Goal: Task Accomplishment & Management: Use online tool/utility

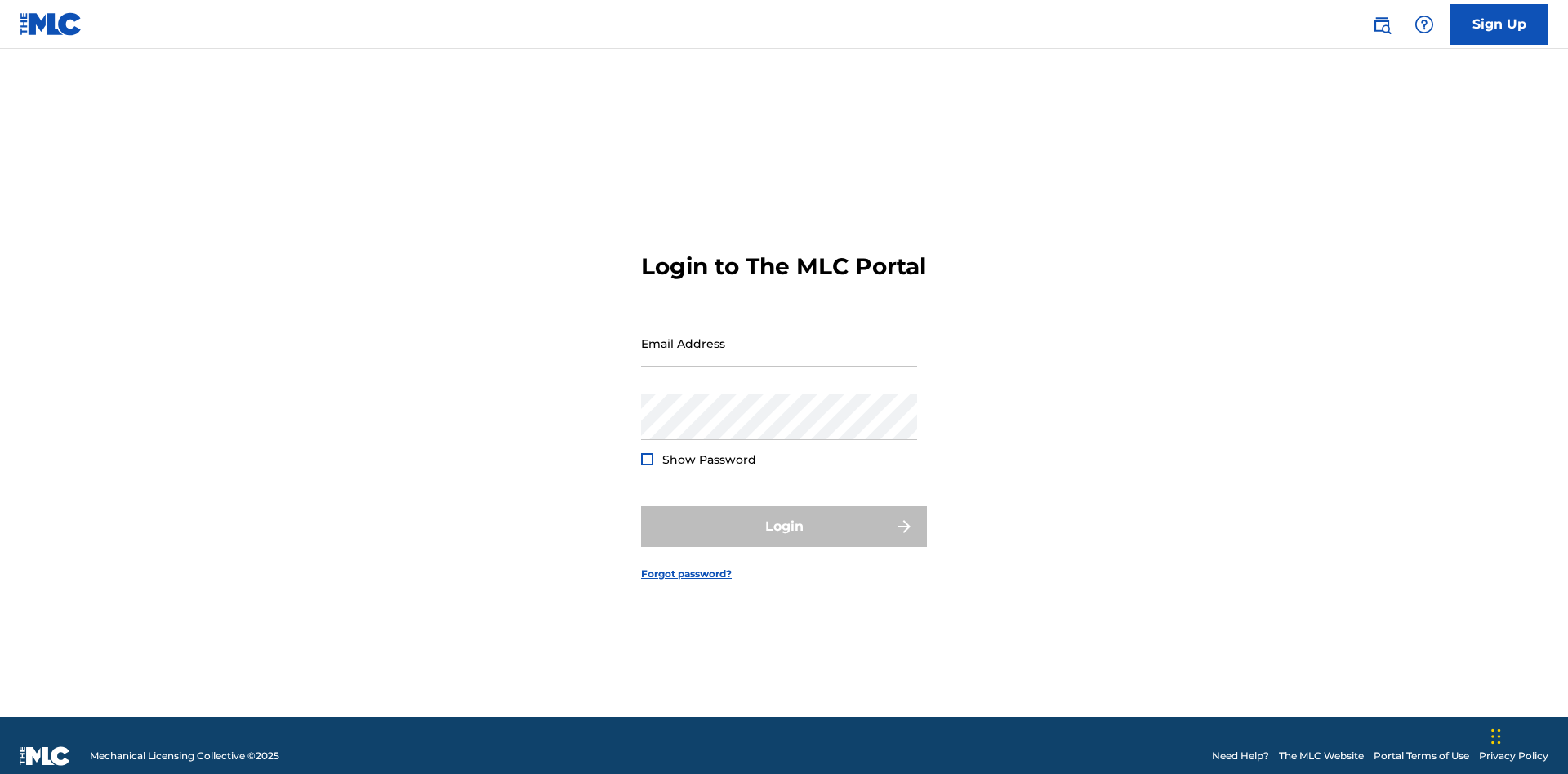
scroll to position [21, 0]
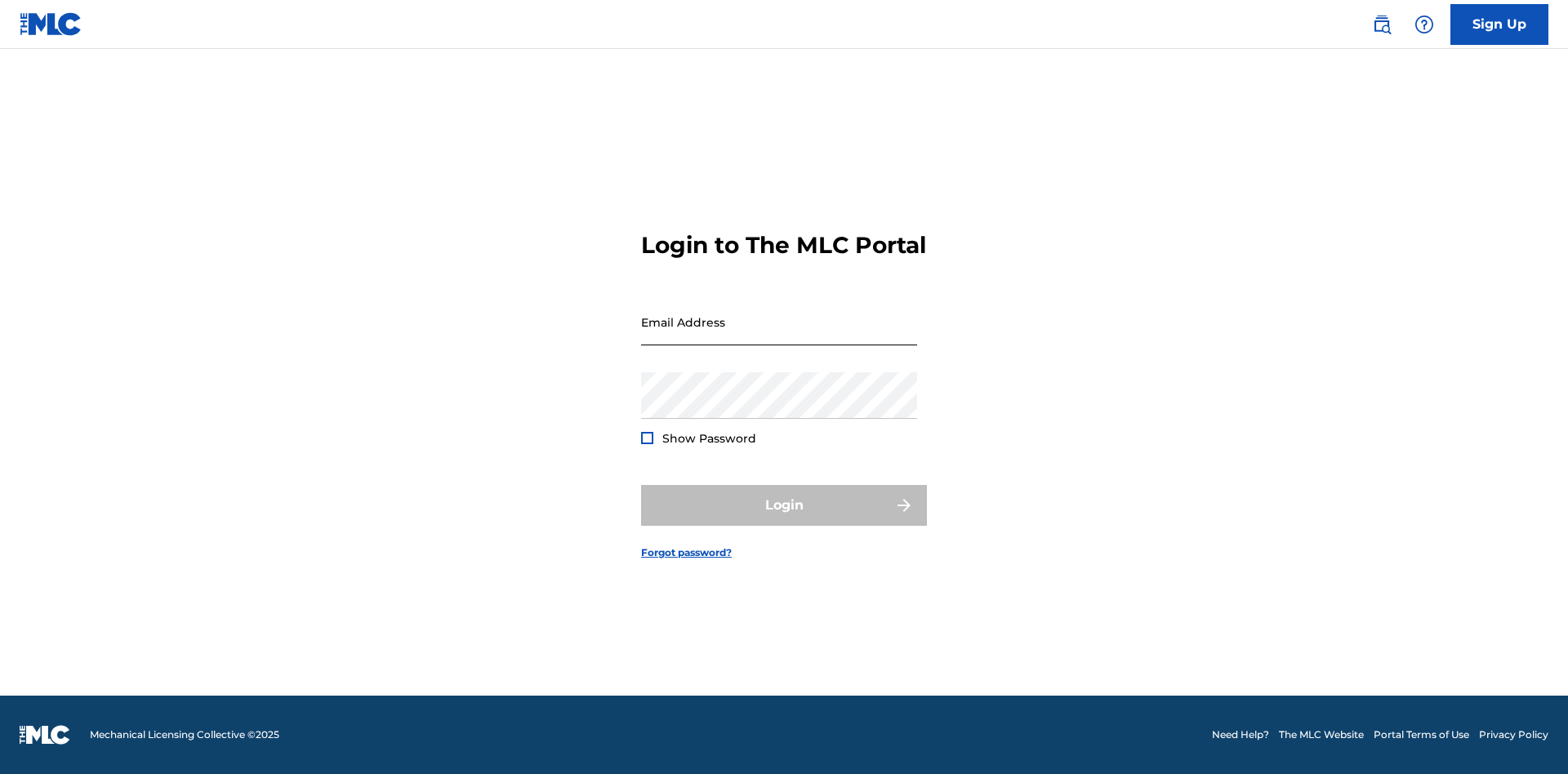
click at [779, 336] on input "Email Address" at bounding box center [779, 322] width 276 height 47
type input "[EMAIL_ADDRESS][DOMAIN_NAME]"
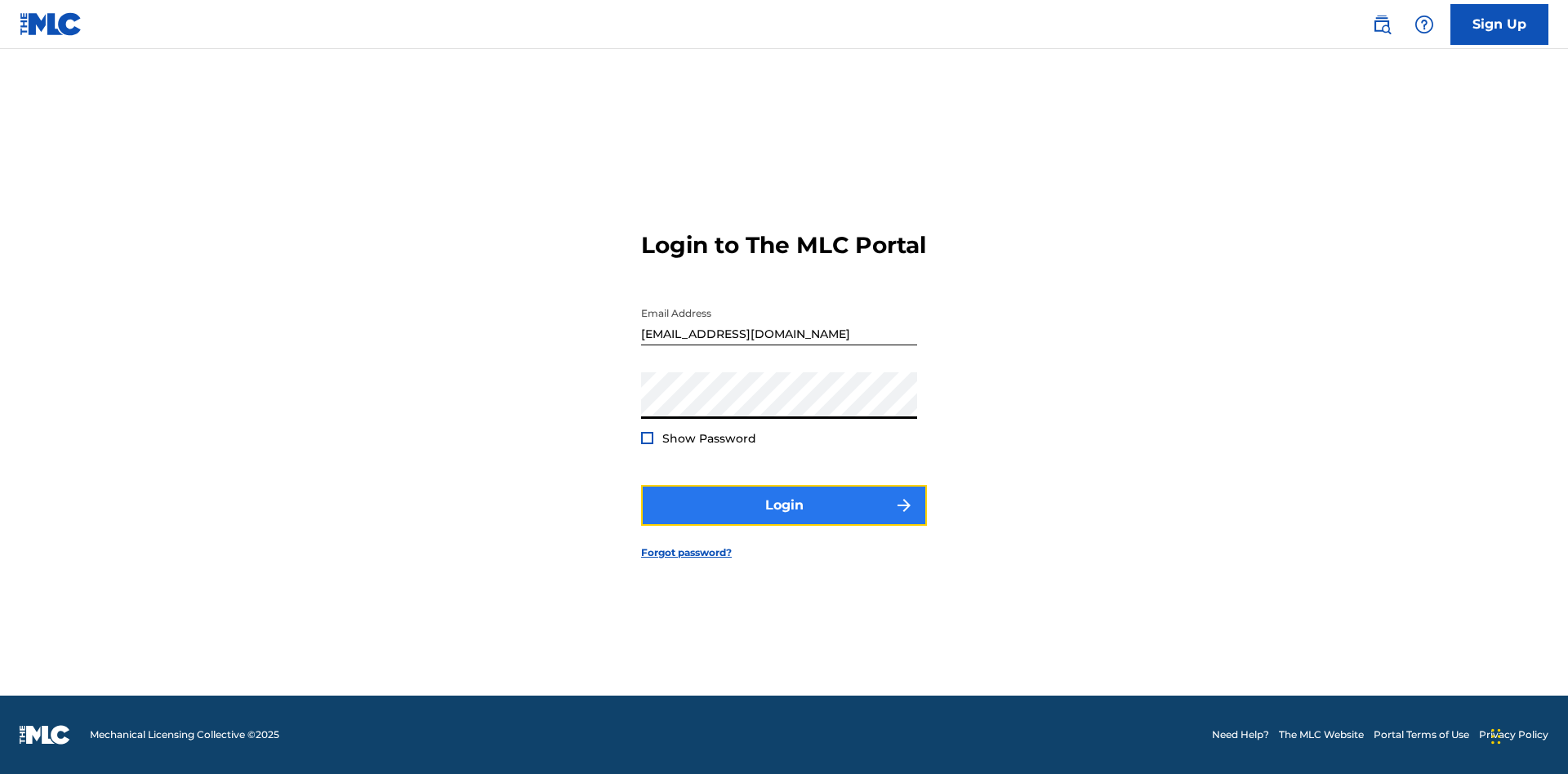
click at [784, 519] on button "Login" at bounding box center [784, 505] width 286 height 40
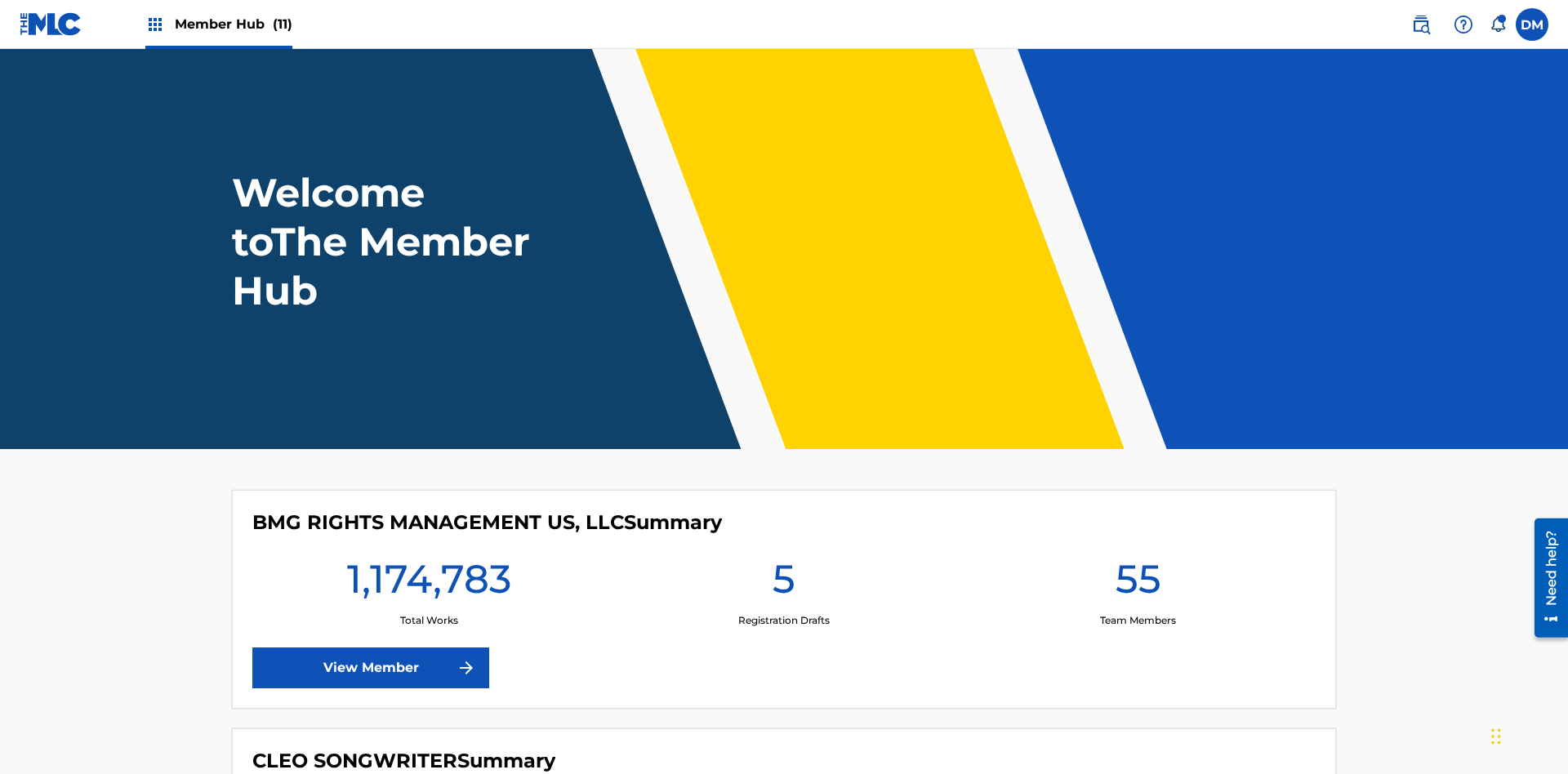
click at [233, 24] on span "Member Hub (11)" at bounding box center [234, 24] width 118 height 18
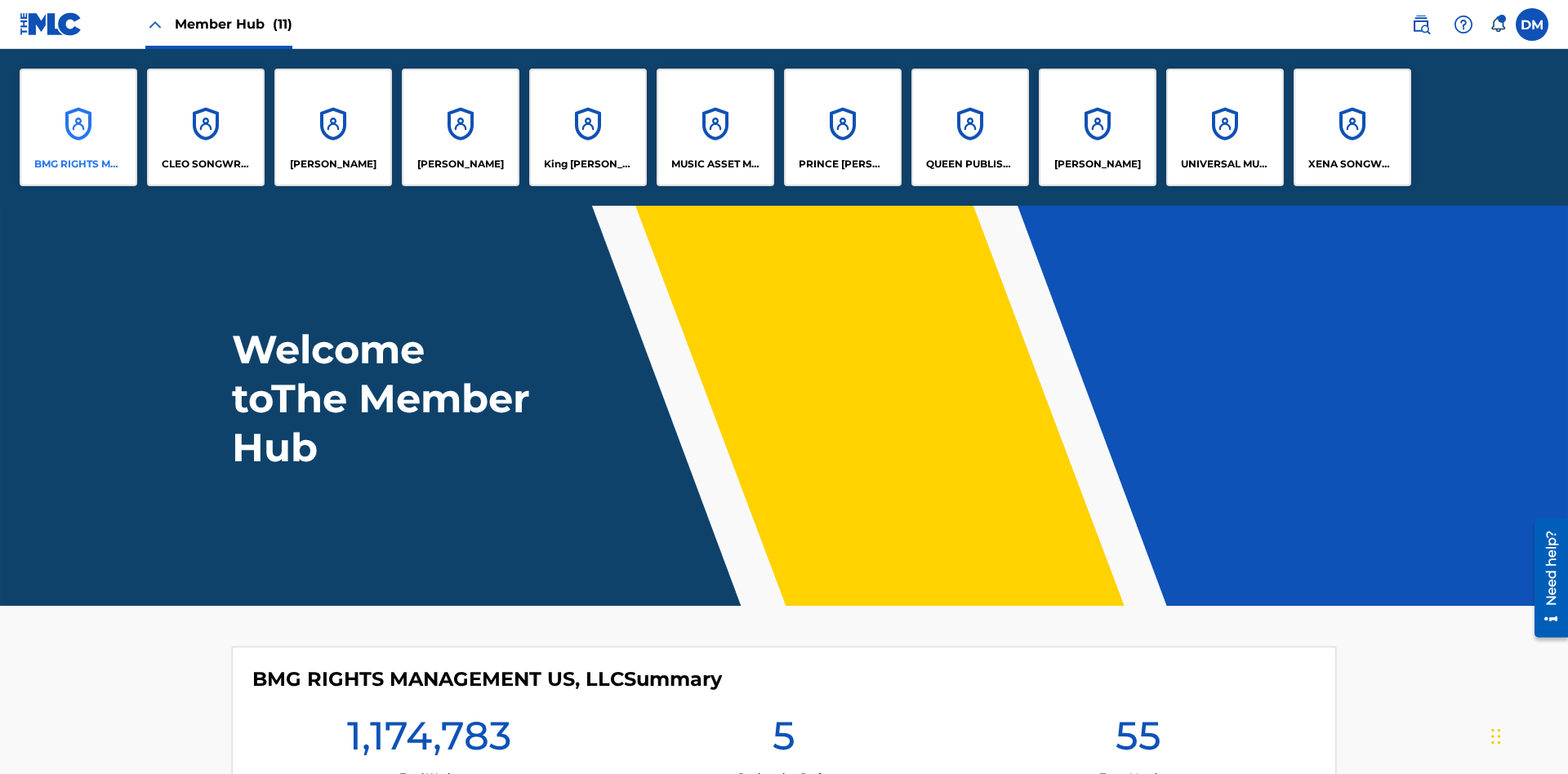
click at [78, 164] on p "BMG RIGHTS MANAGEMENT US, LLC" at bounding box center [78, 164] width 89 height 15
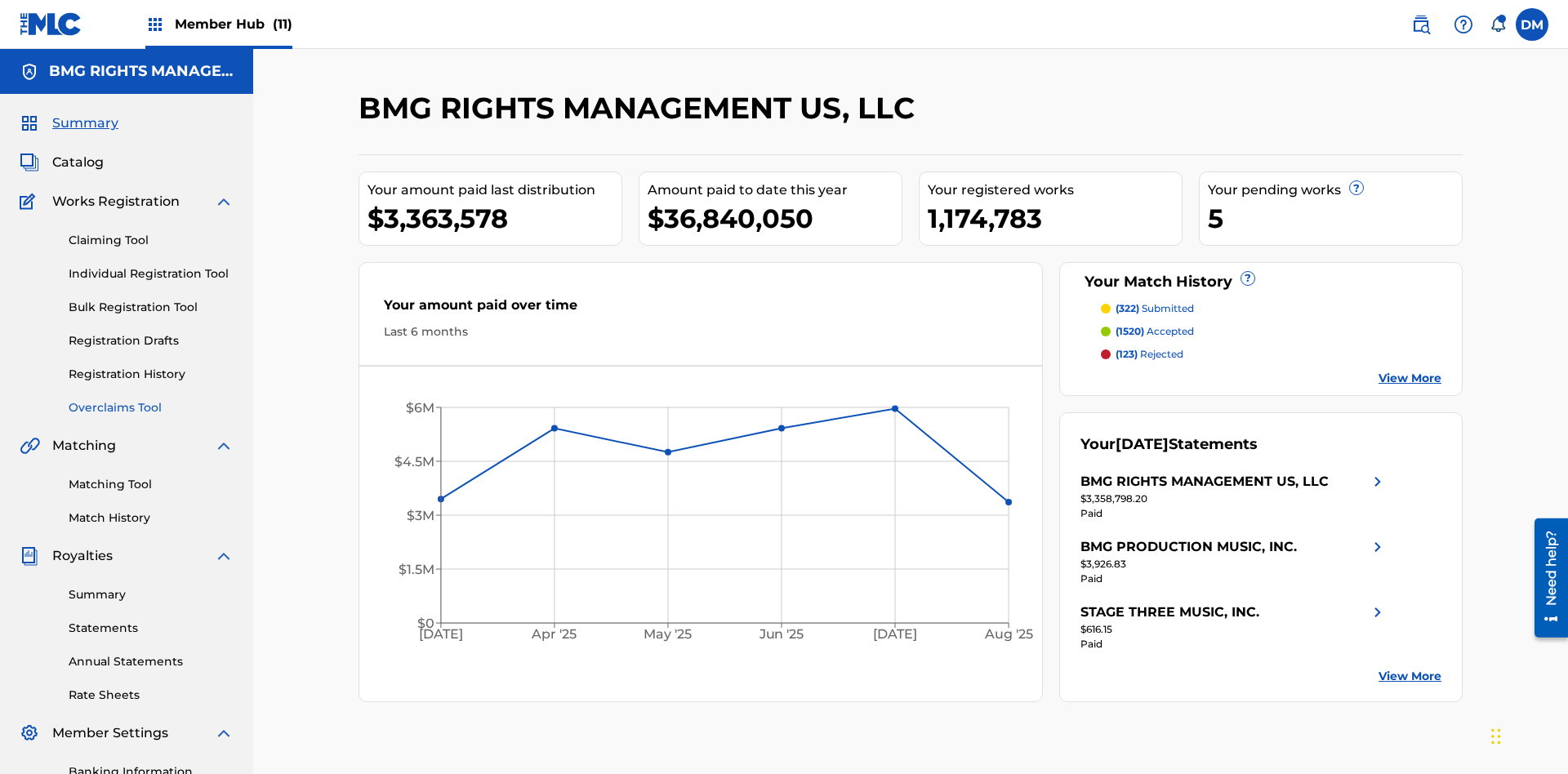
click at [151, 399] on link "Overclaims Tool" at bounding box center [151, 408] width 165 height 17
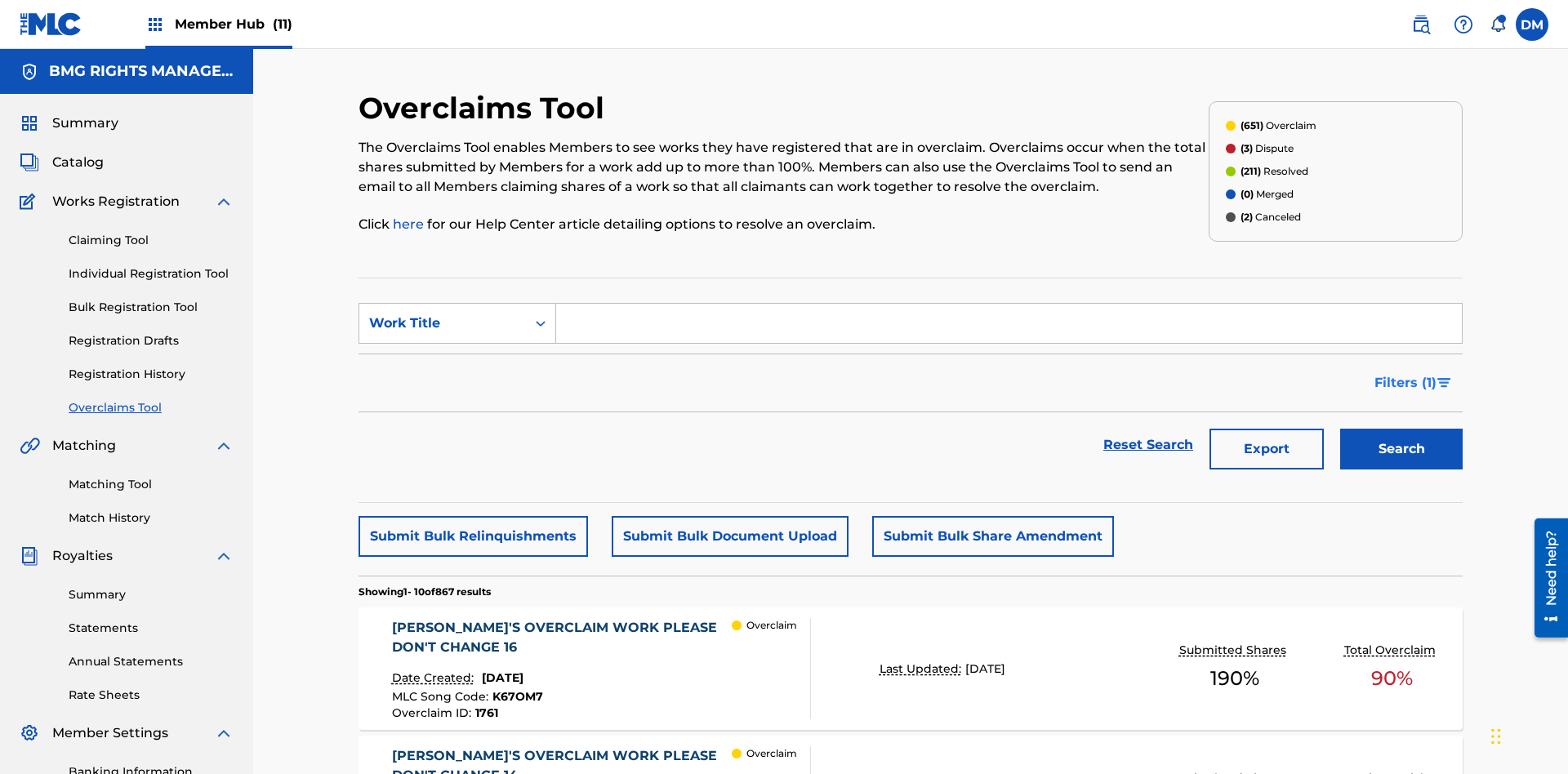
click at [1404, 374] on span "Filters ( 1 )" at bounding box center [1405, 383] width 62 height 19
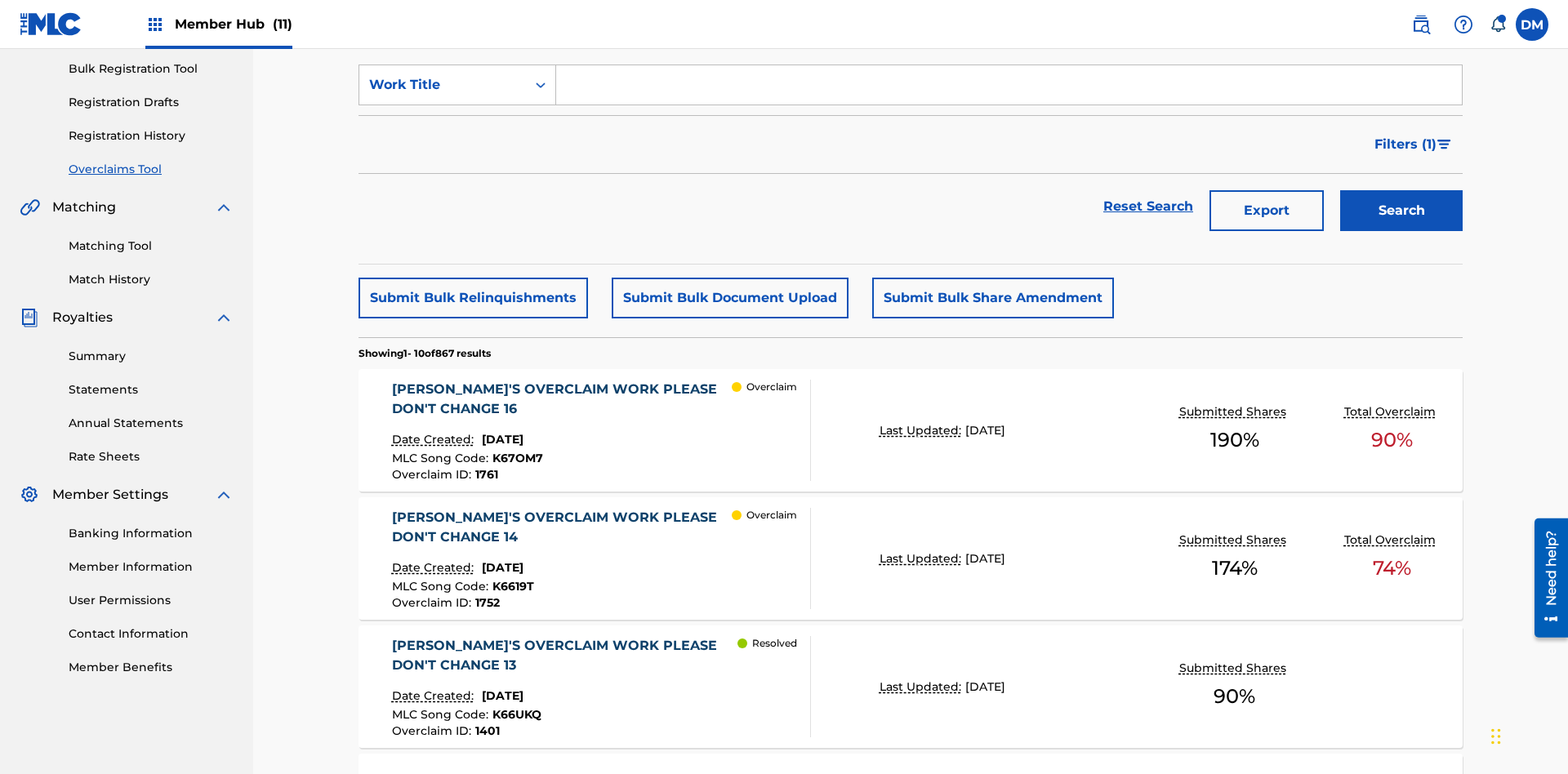
click at [0, 0] on div "Search Form" at bounding box center [0, 0] width 0 height 0
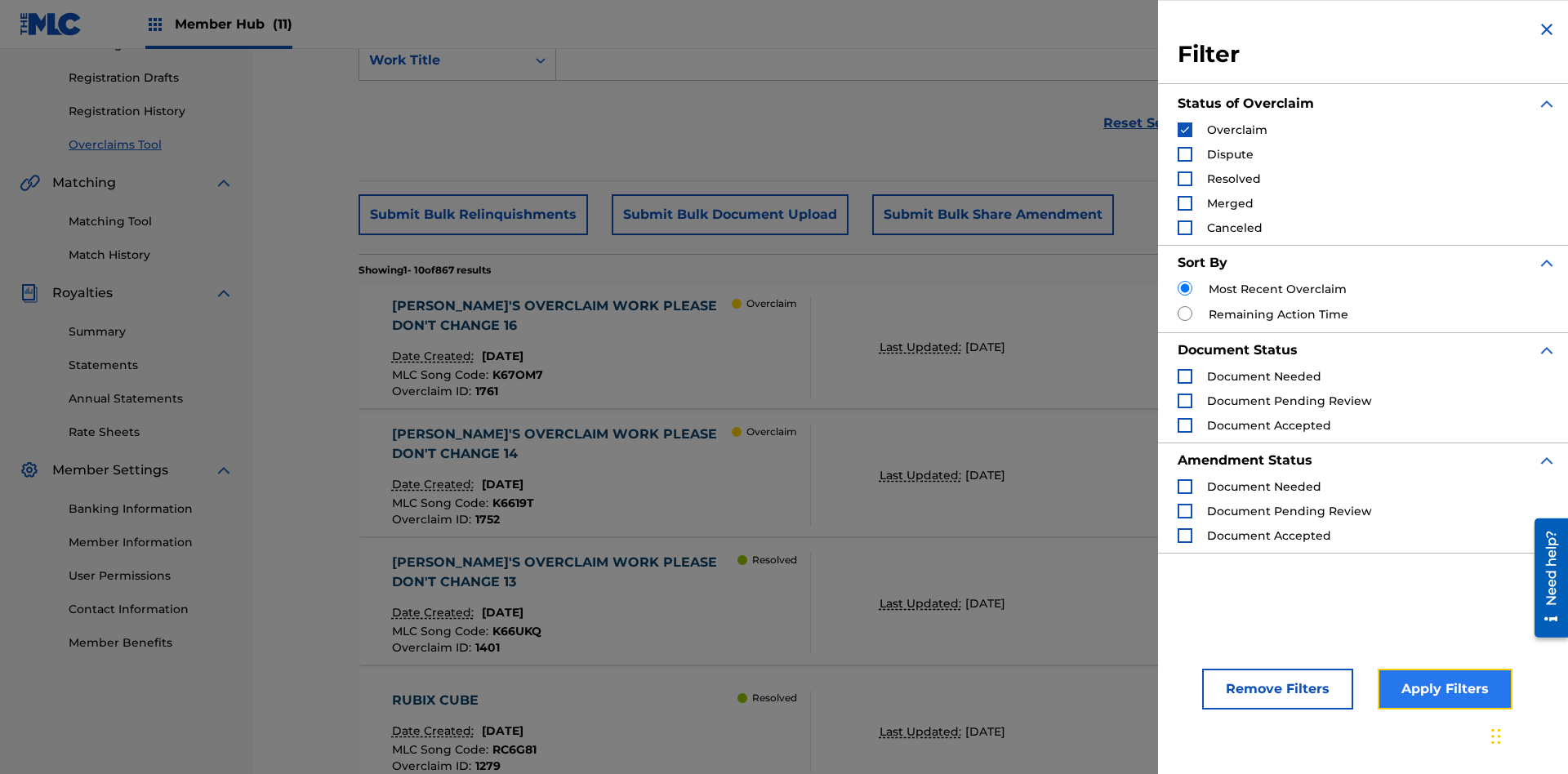
click at [1442, 689] on button "Apply Filters" at bounding box center [1445, 689] width 134 height 40
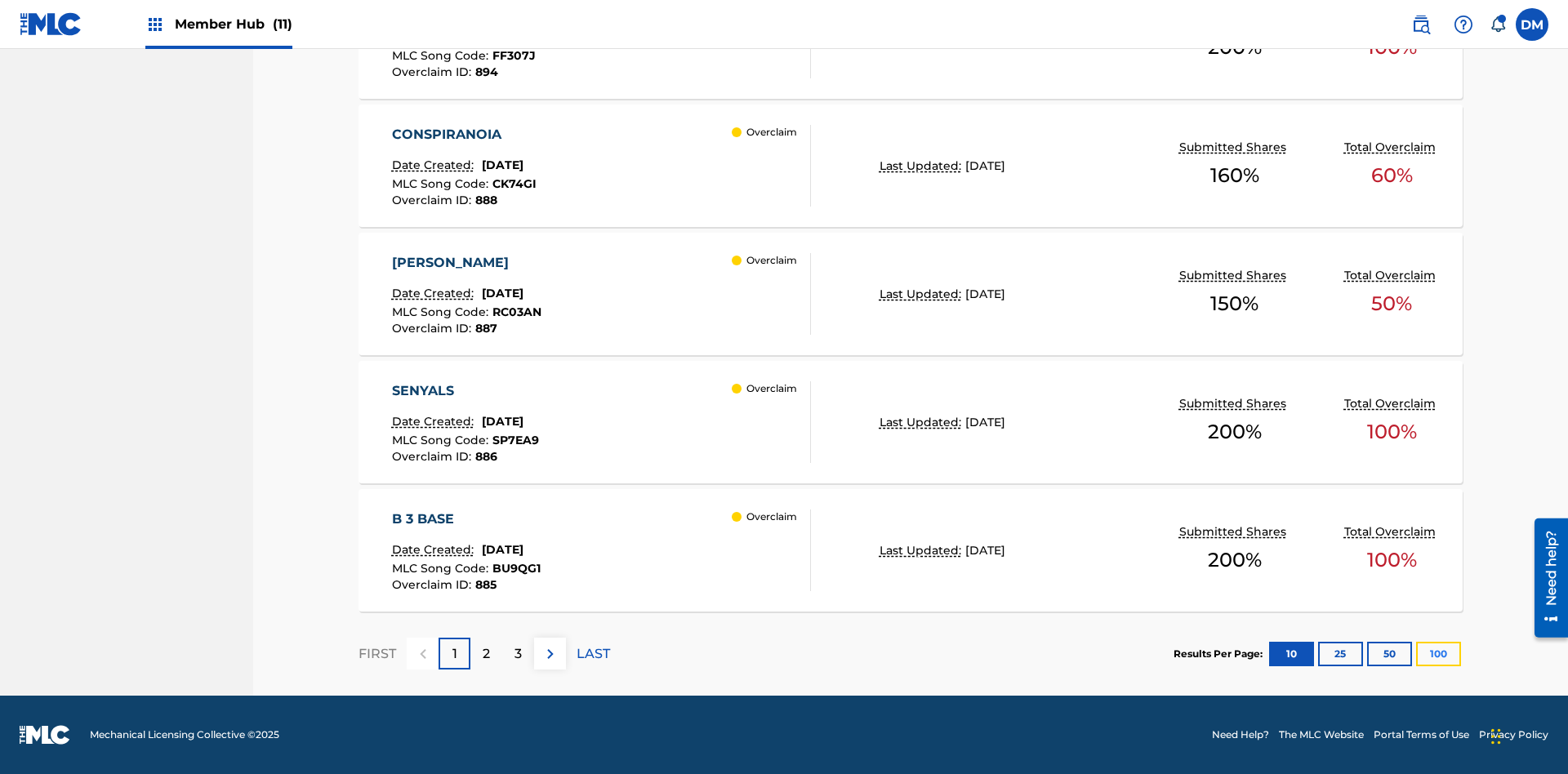
click at [1416, 653] on button "100" at bounding box center [1438, 654] width 45 height 25
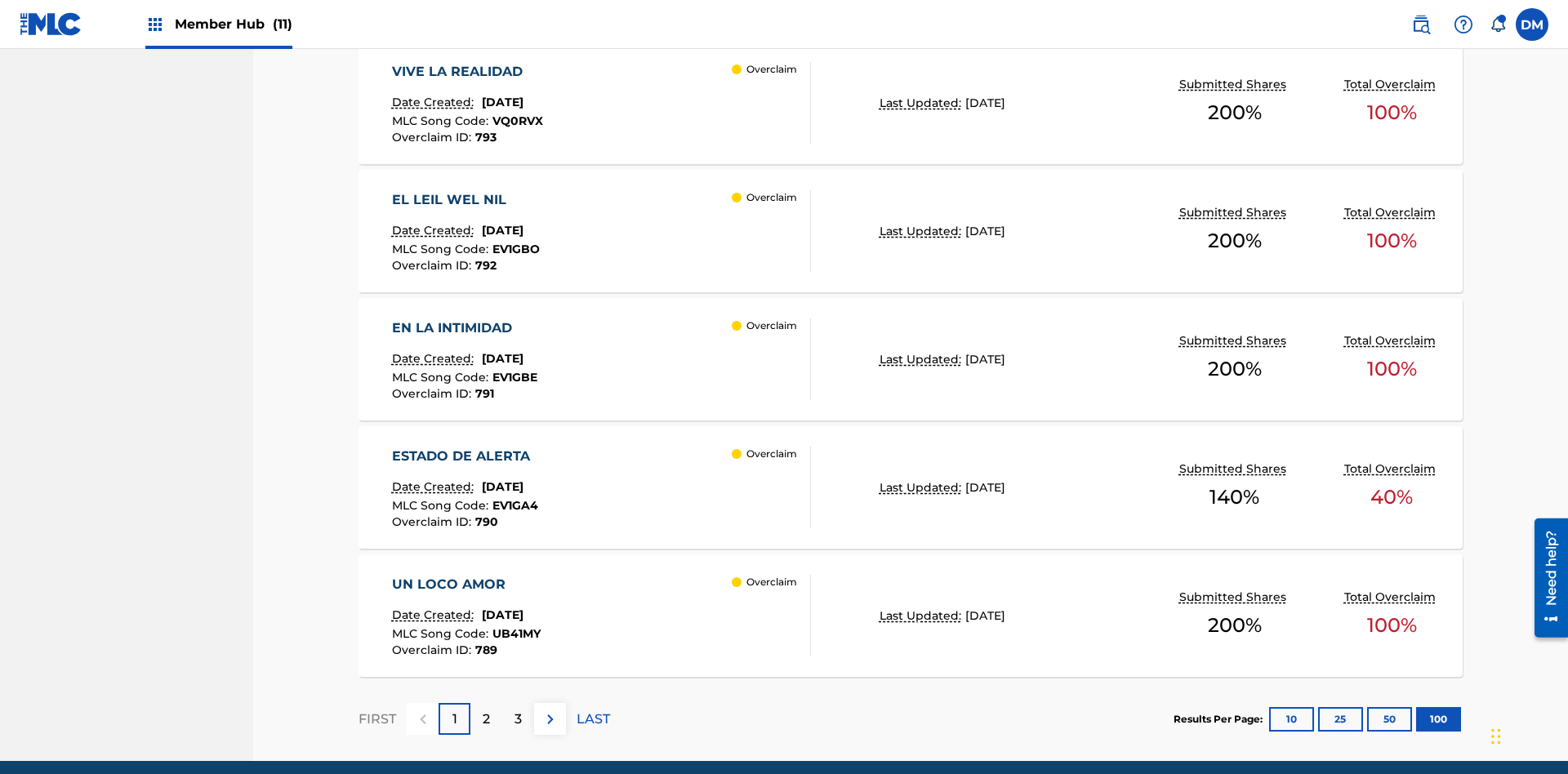
scroll to position [12813, 0]
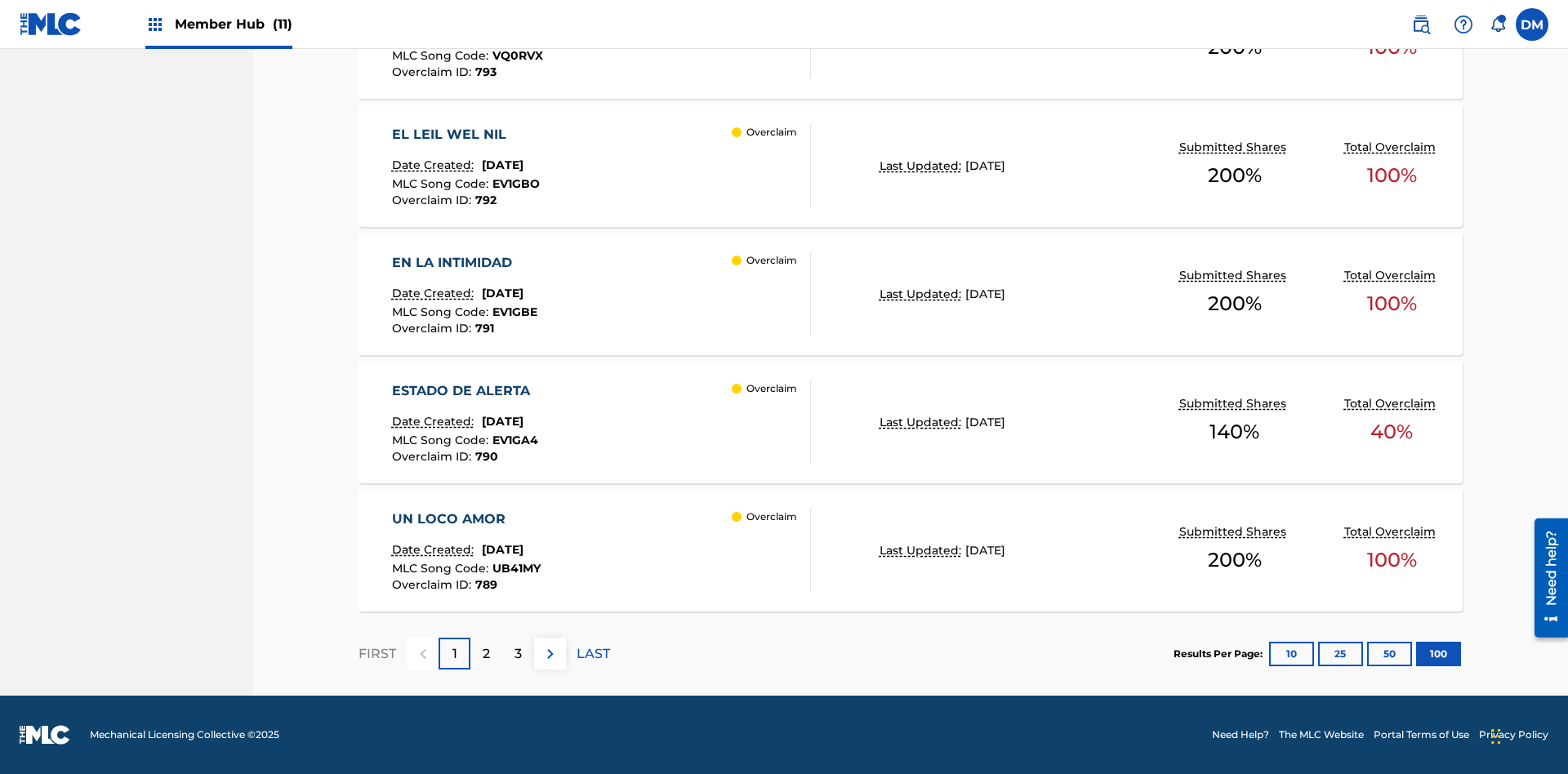
click at [910, 166] on p "Last Updated:" at bounding box center [922, 166] width 86 height 17
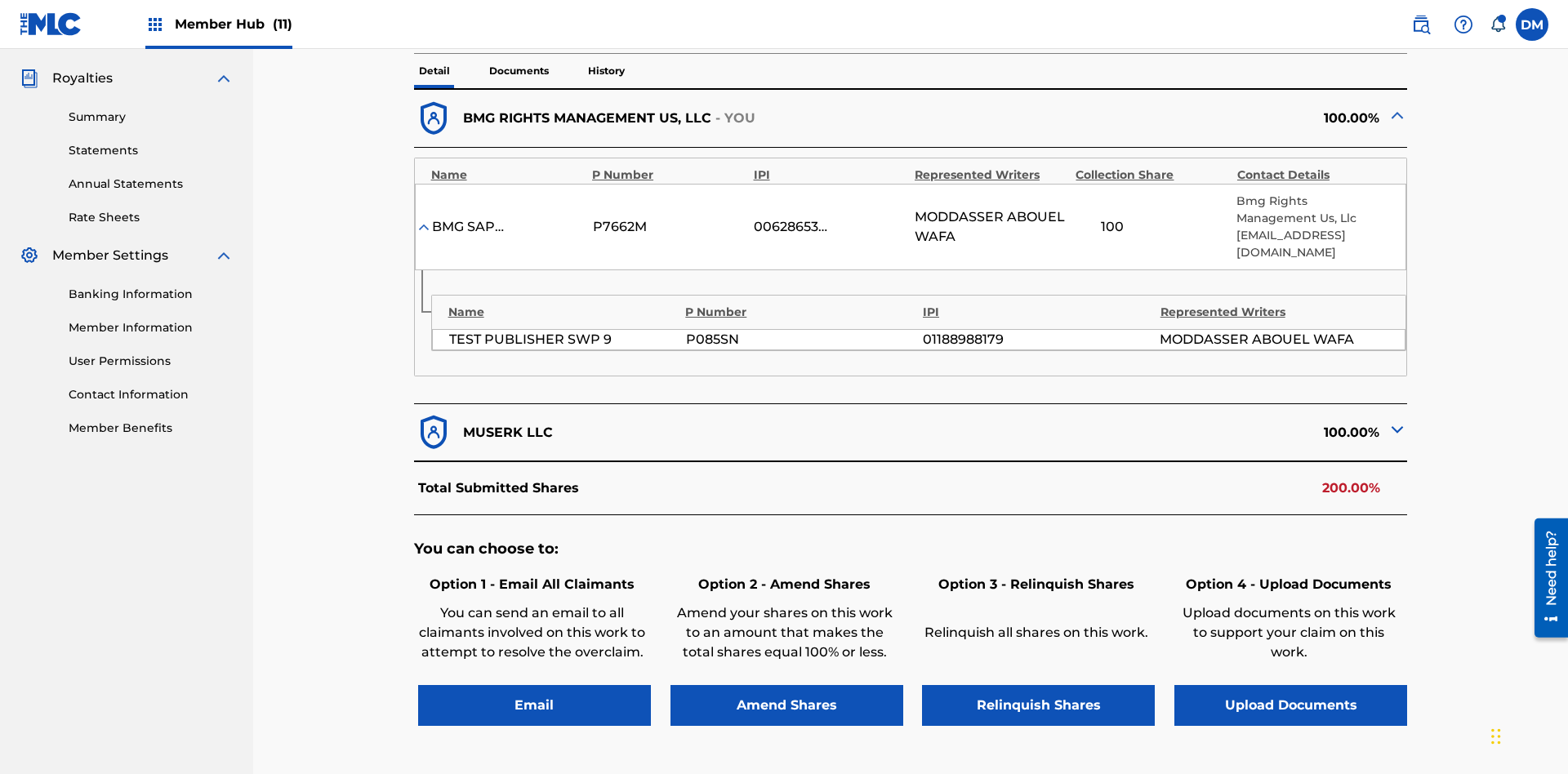
scroll to position [613, 0]
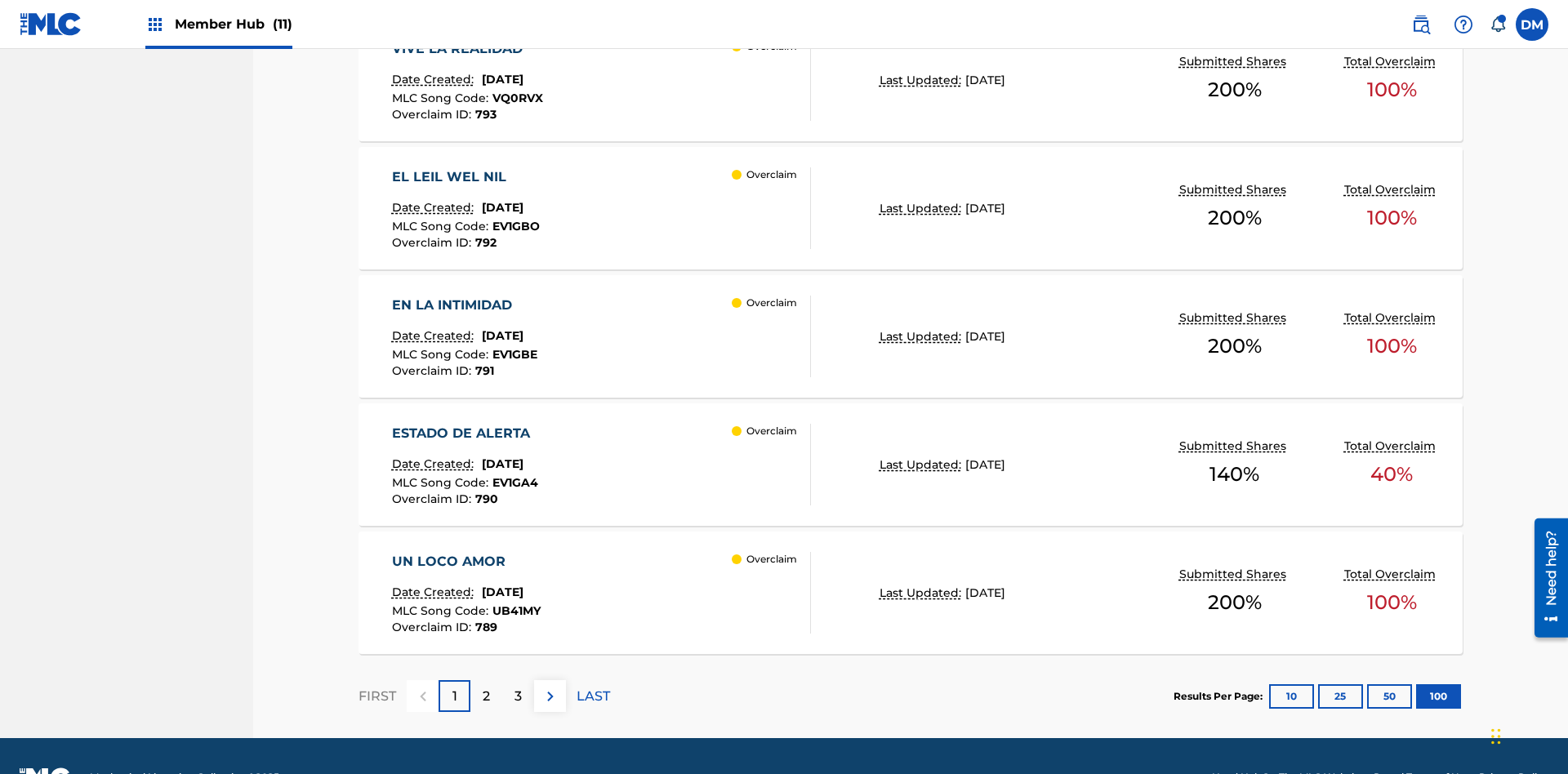
scroll to position [10640, 0]
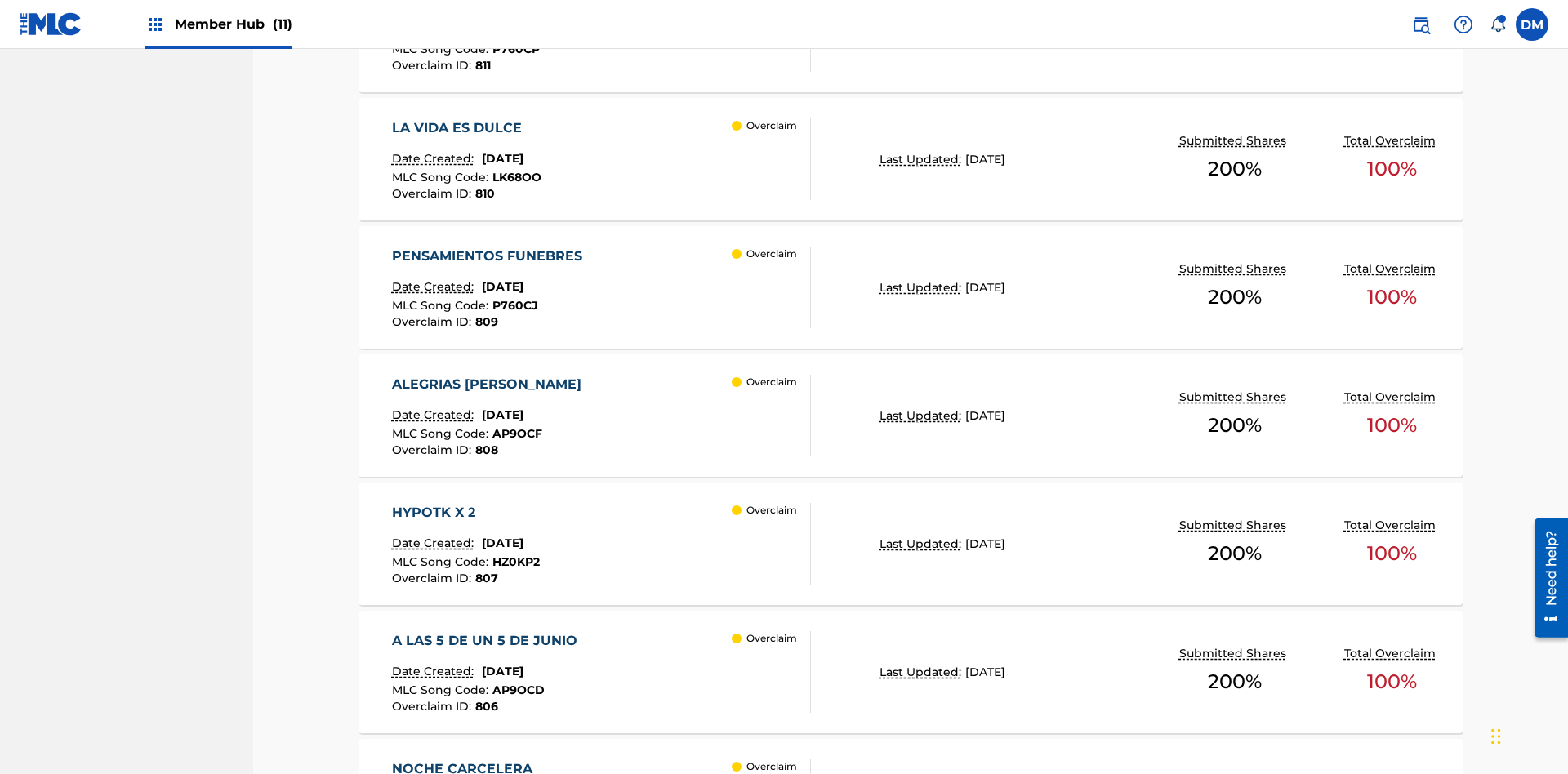
click at [910, 159] on p "Last Updated:" at bounding box center [922, 159] width 86 height 17
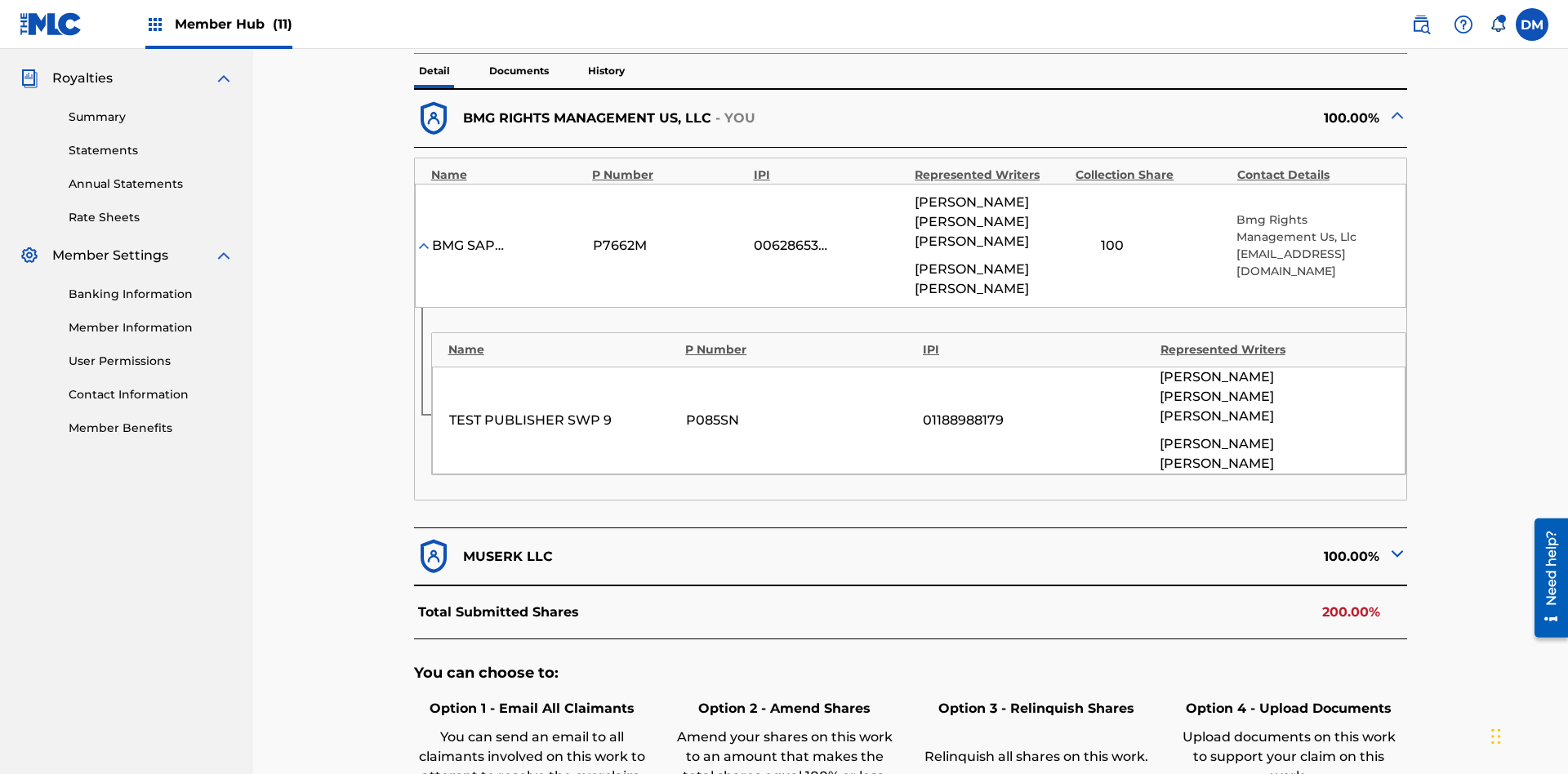
scroll to position [676, 0]
